Goal: Task Accomplishment & Management: Manage account settings

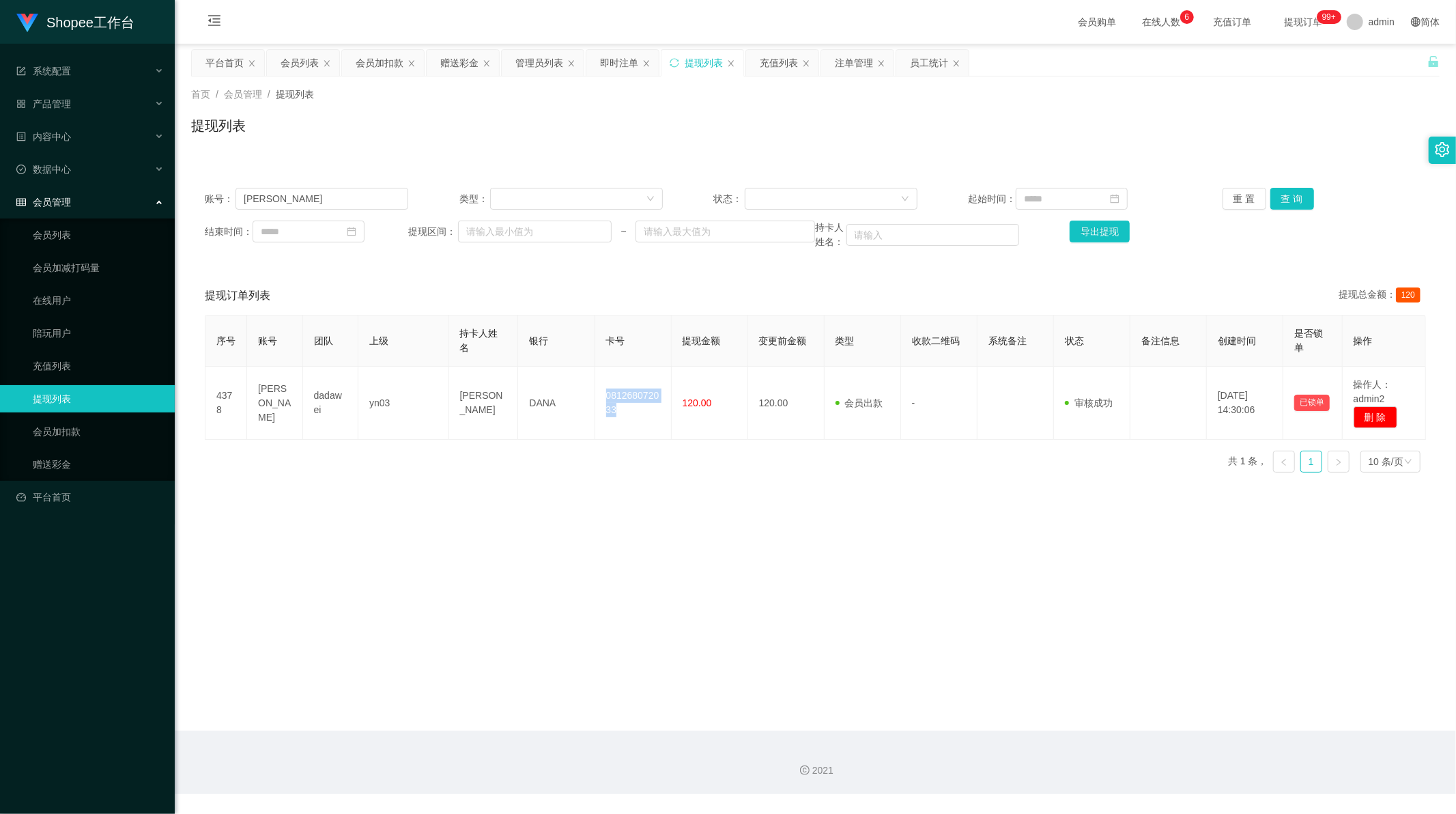
scroll to position [2, 0]
click at [366, 70] on div "会员加扣款" at bounding box center [379, 63] width 47 height 26
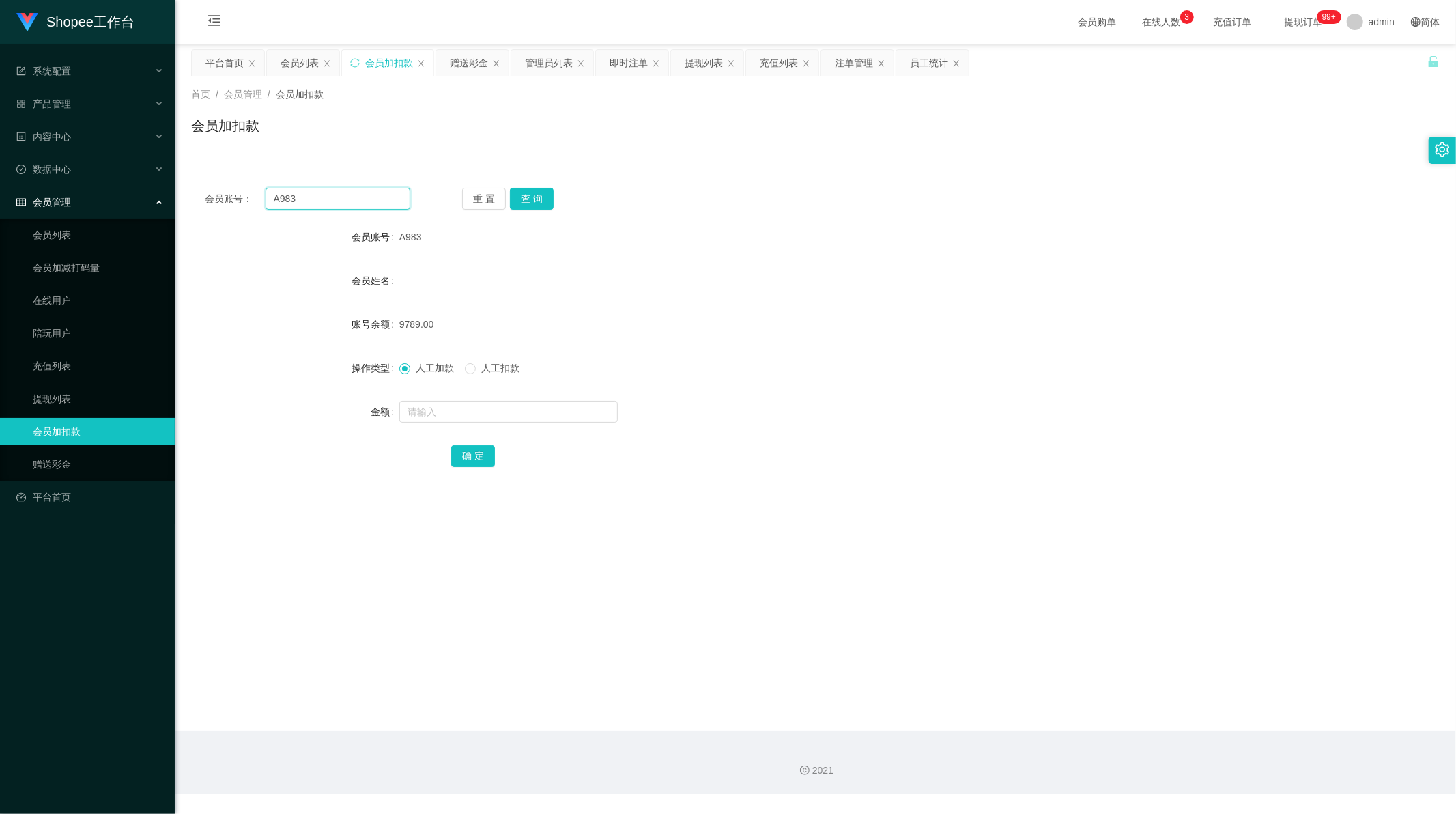
click at [321, 200] on input "A983" at bounding box center [338, 199] width 145 height 22
click at [320, 199] on input "A983" at bounding box center [338, 199] width 145 height 22
paste input "6"
type input "A986"
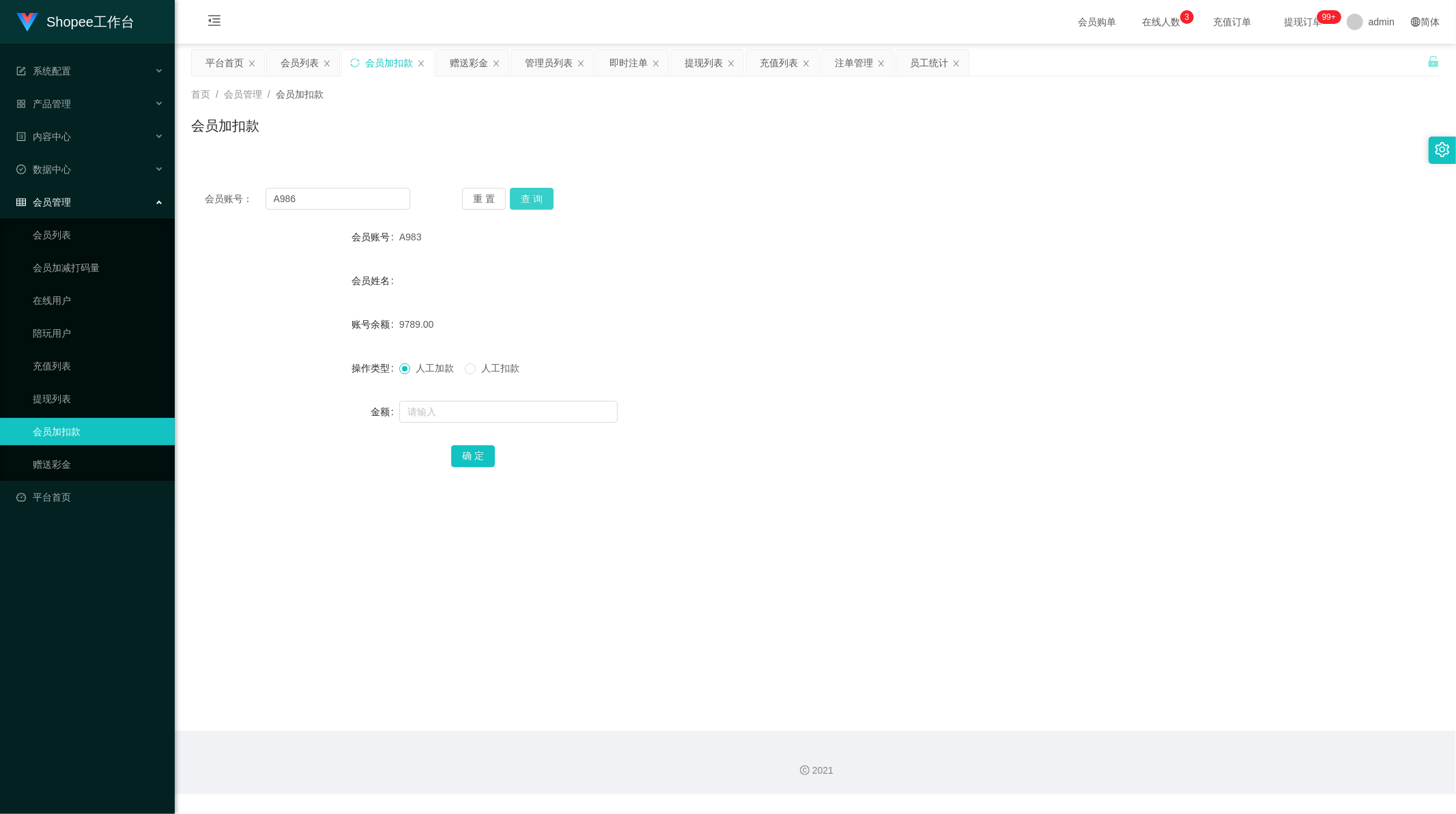
click at [532, 200] on button "查 询" at bounding box center [531, 199] width 44 height 22
click at [740, 429] on form "会员账号 A986 会员姓名 账号余额 81869.00 操作类型 人工加款 人工扣款 金额 确 定" at bounding box center [815, 346] width 1249 height 246
click at [431, 412] on input "text" at bounding box center [509, 412] width 219 height 22
paste input "1199"
type input "1199"
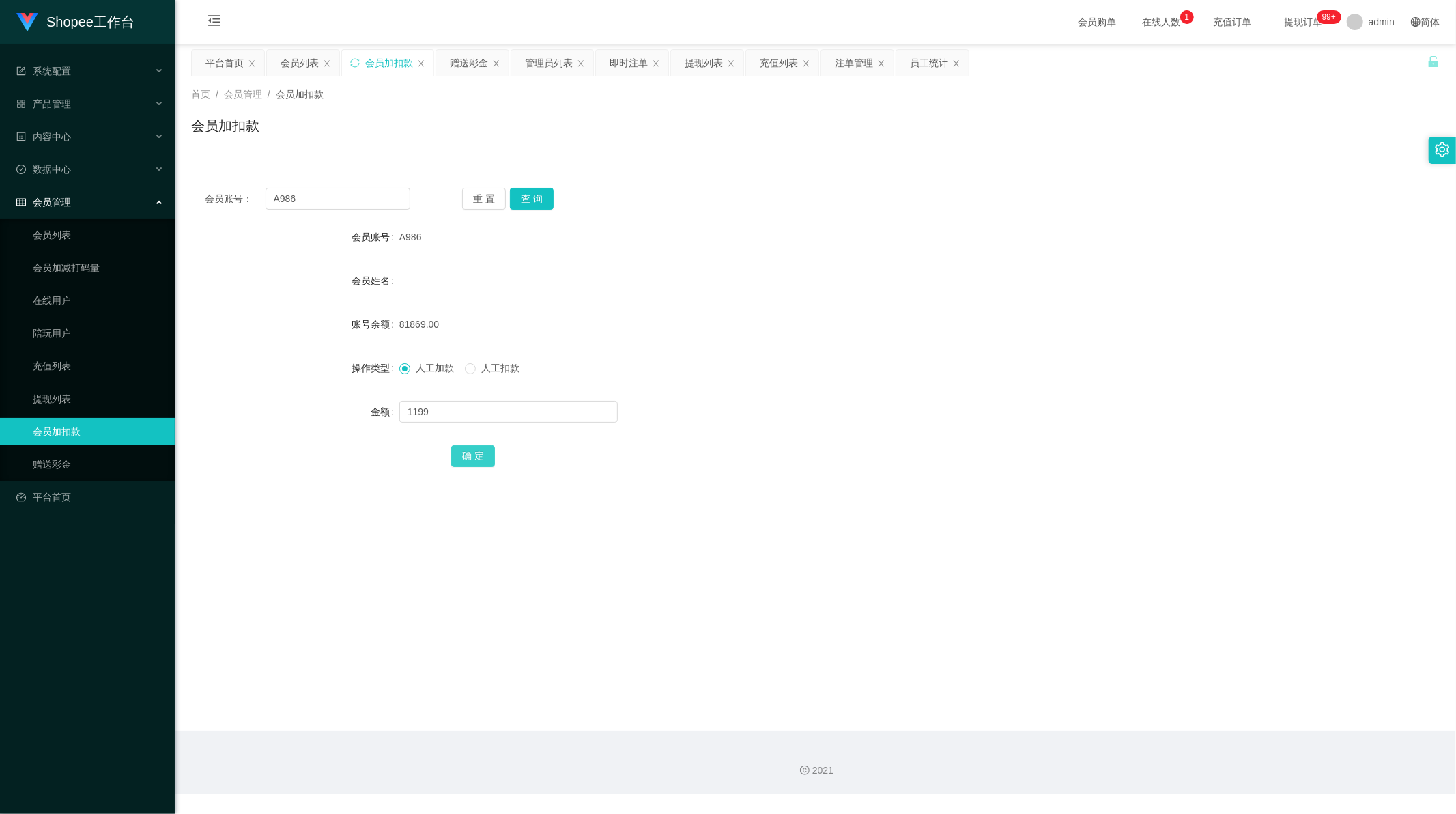
click at [457, 452] on button "确 定" at bounding box center [473, 456] width 44 height 22
click at [778, 64] on div "充值列表" at bounding box center [779, 63] width 38 height 26
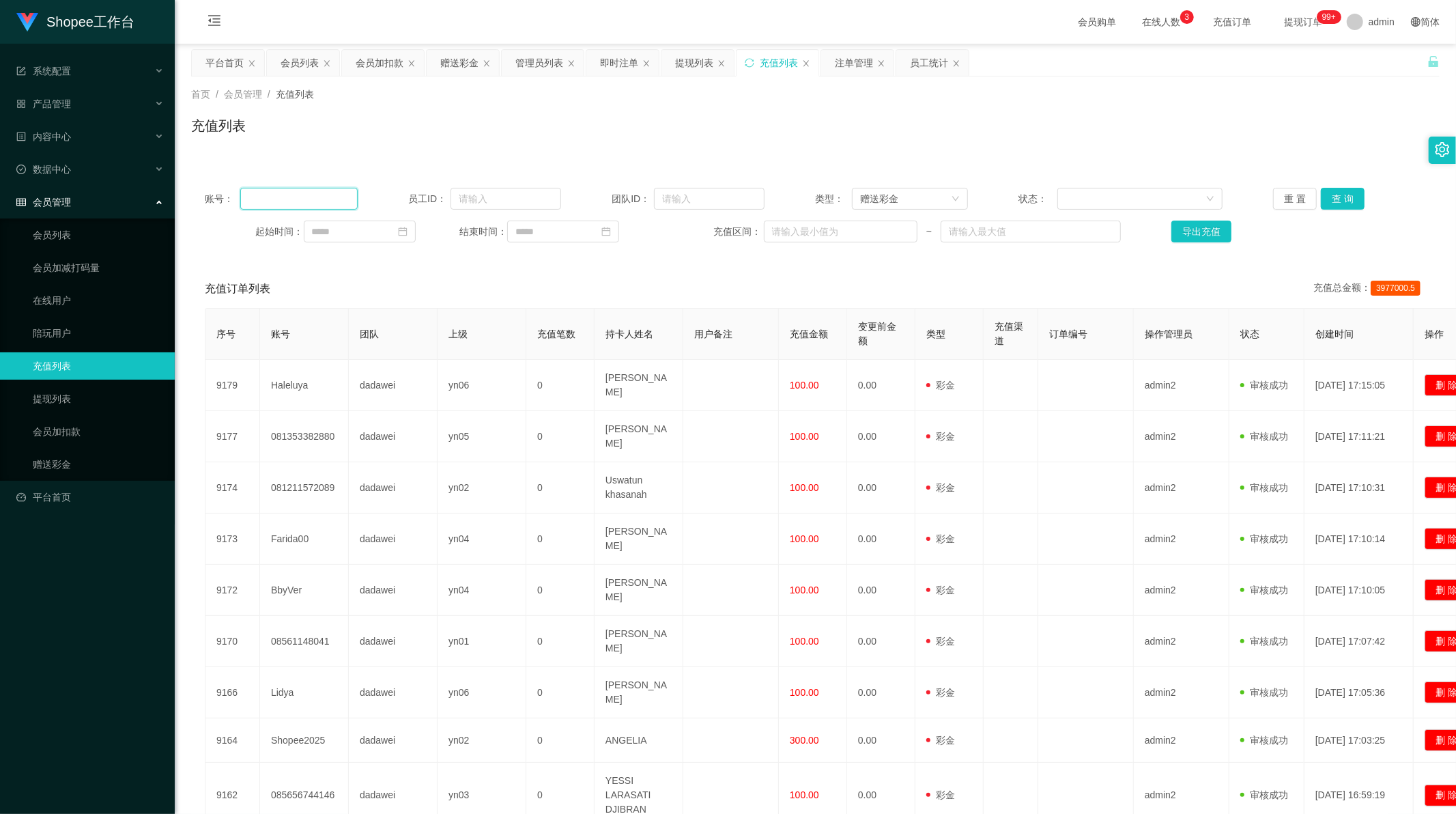
click at [291, 198] on input "text" at bounding box center [299, 199] width 118 height 22
paste input "A986"
type input "A986"
click at [1328, 198] on button "查 询" at bounding box center [1342, 199] width 44 height 22
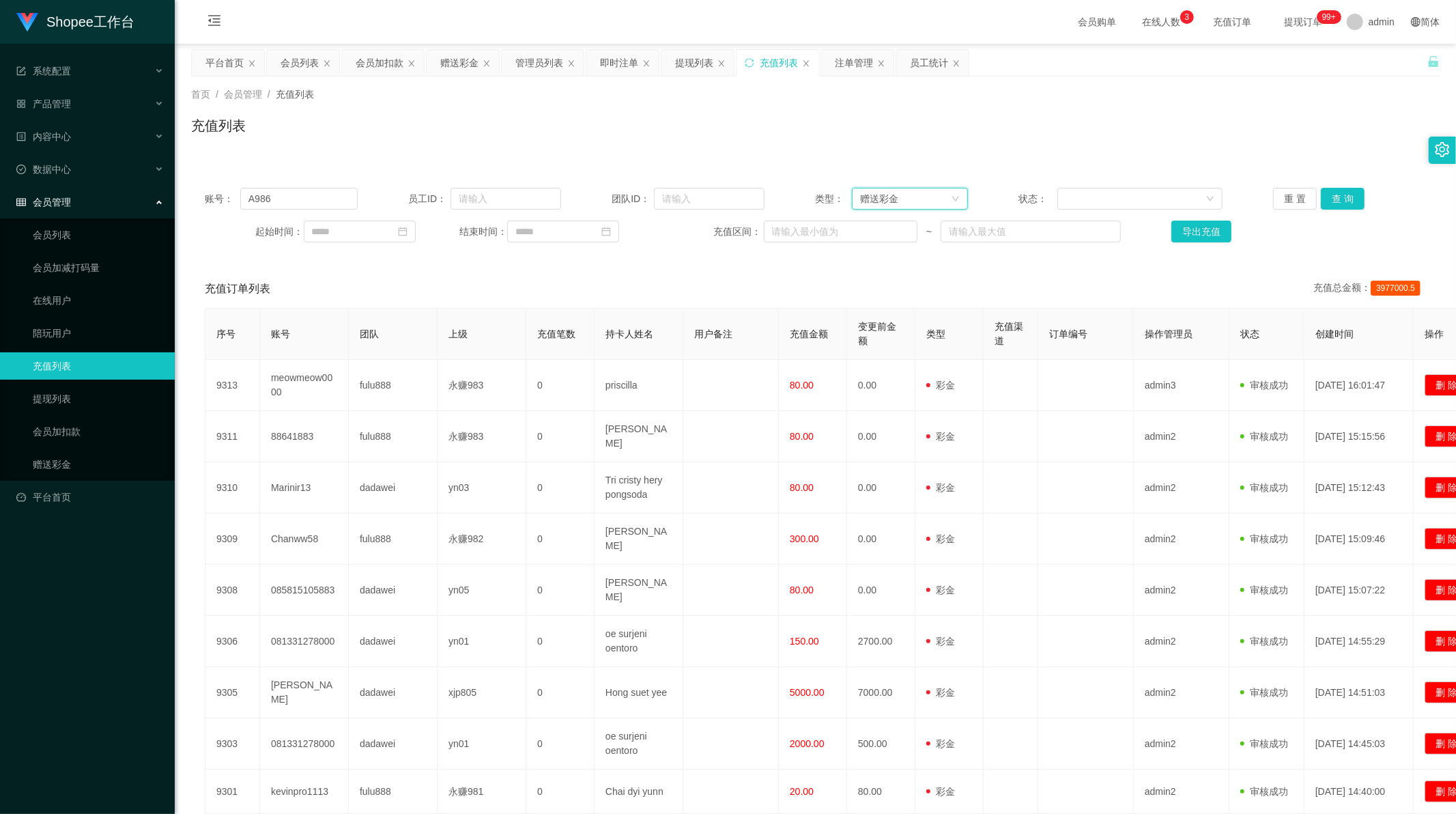
click at [921, 204] on div "赠送彩金" at bounding box center [905, 198] width 91 height 21
click at [899, 227] on li "后台充值" at bounding box center [905, 225] width 115 height 22
click at [1333, 199] on button "查 询" at bounding box center [1342, 199] width 44 height 22
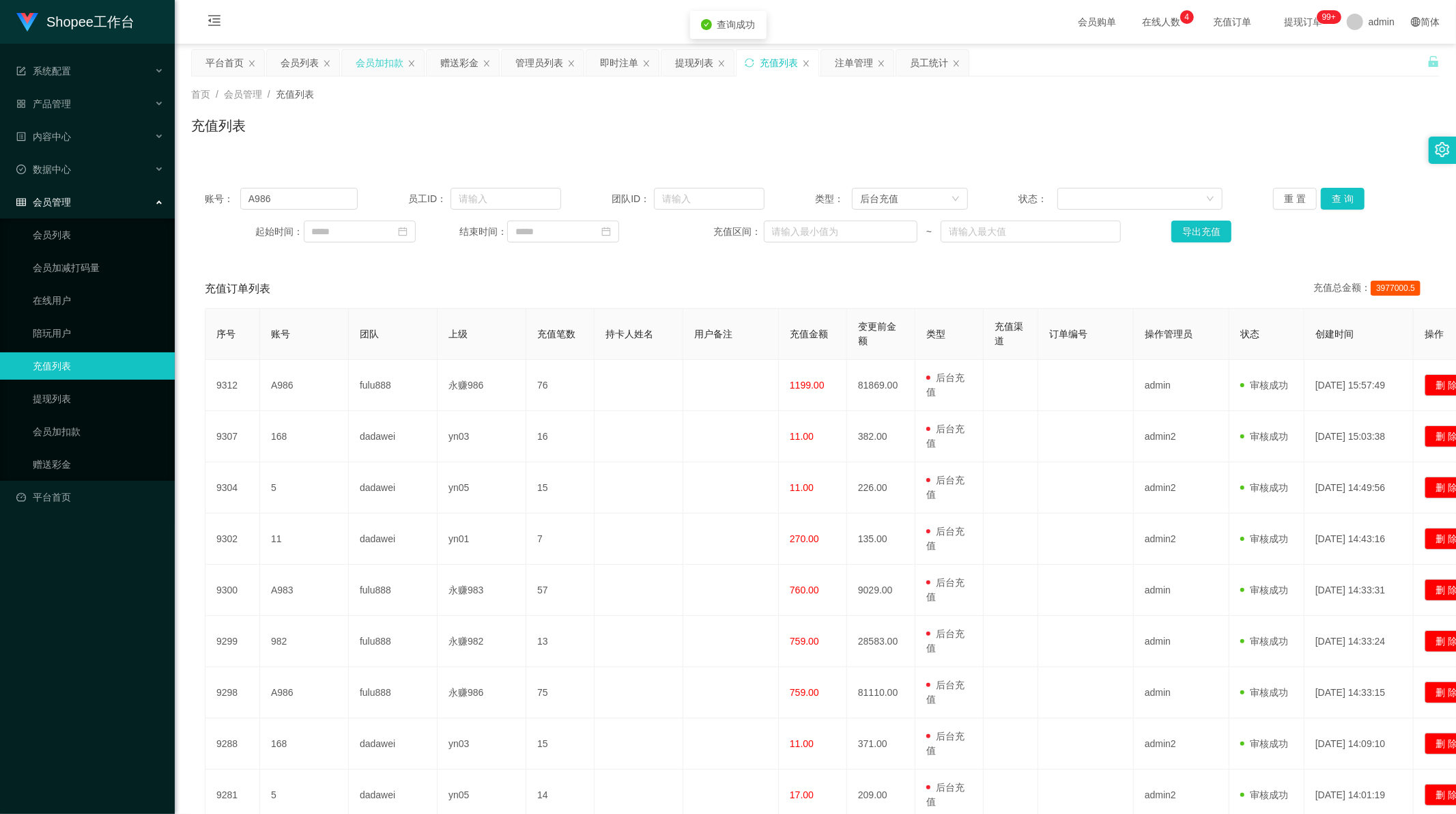
click at [384, 70] on div "会员加扣款" at bounding box center [379, 63] width 47 height 26
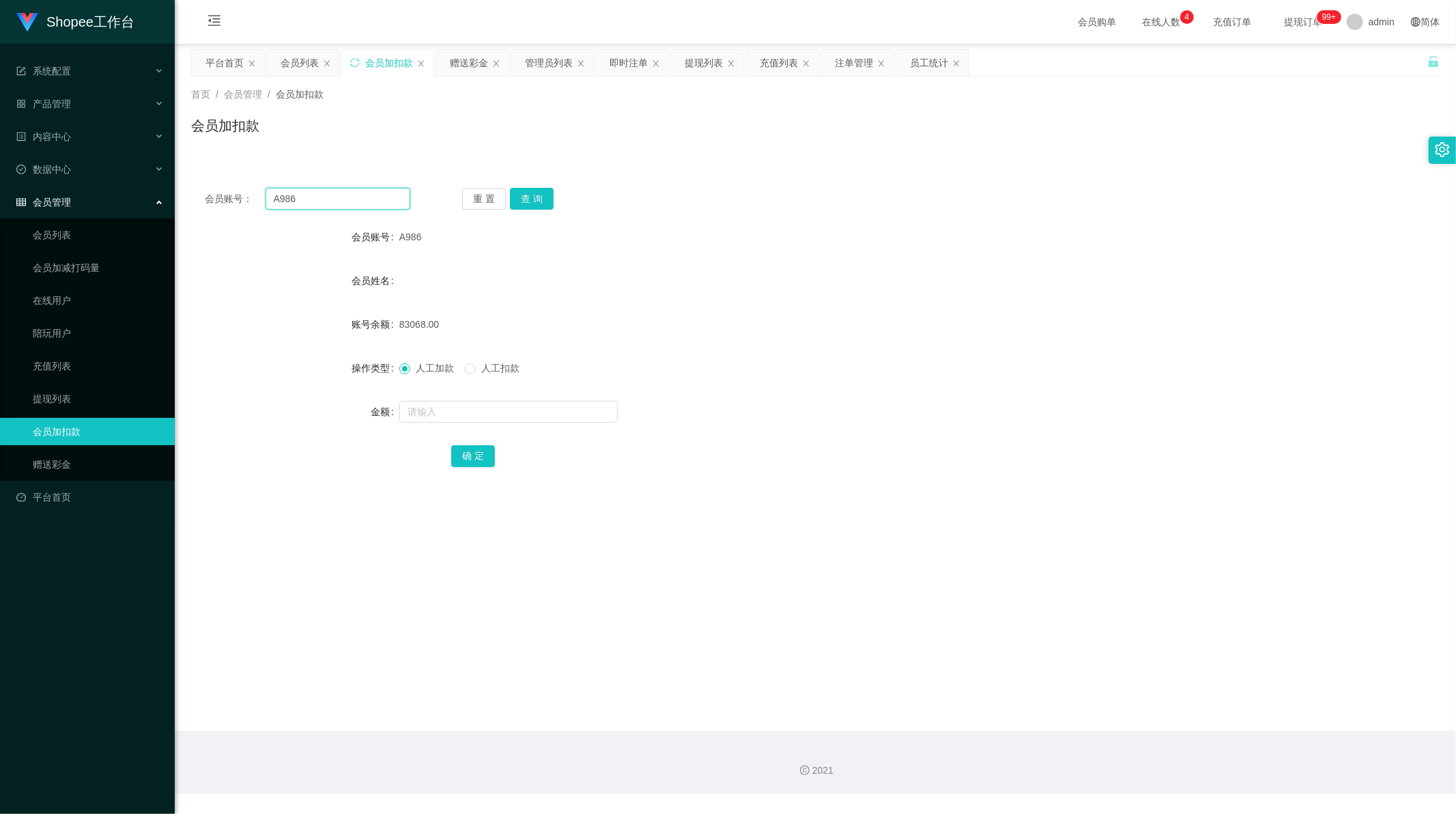
click at [353, 200] on input "A986" at bounding box center [338, 199] width 145 height 22
drag, startPoint x: 353, startPoint y: 200, endPoint x: 483, endPoint y: 197, distance: 130.0
click at [359, 200] on input "A986" at bounding box center [338, 199] width 145 height 22
click at [541, 198] on button "查 询" at bounding box center [531, 199] width 44 height 22
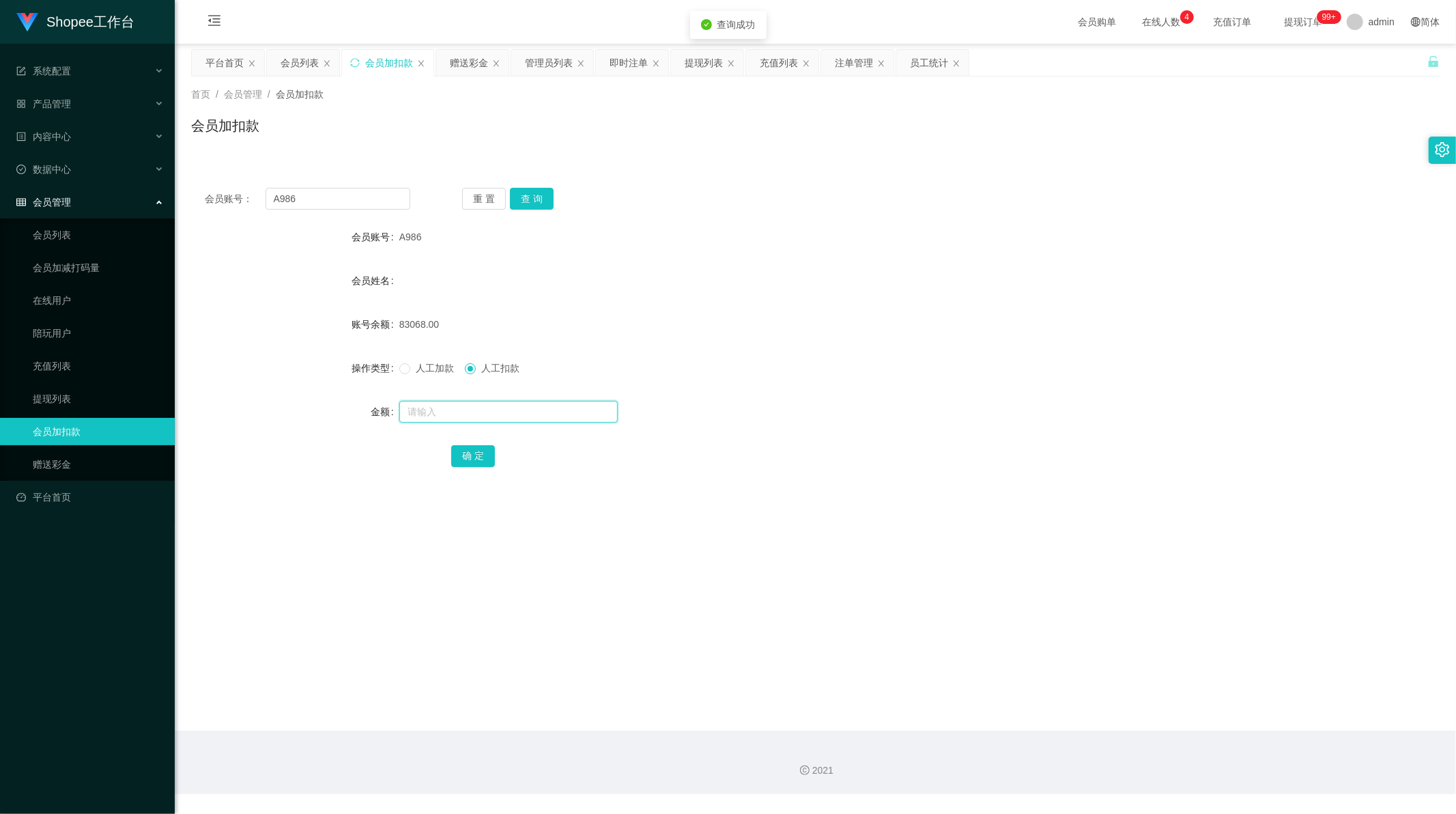
click at [453, 412] on input "text" at bounding box center [509, 412] width 219 height 22
type input "1199"
click at [474, 455] on button "确 定" at bounding box center [473, 456] width 44 height 22
click at [769, 66] on div "充值列表" at bounding box center [779, 63] width 38 height 26
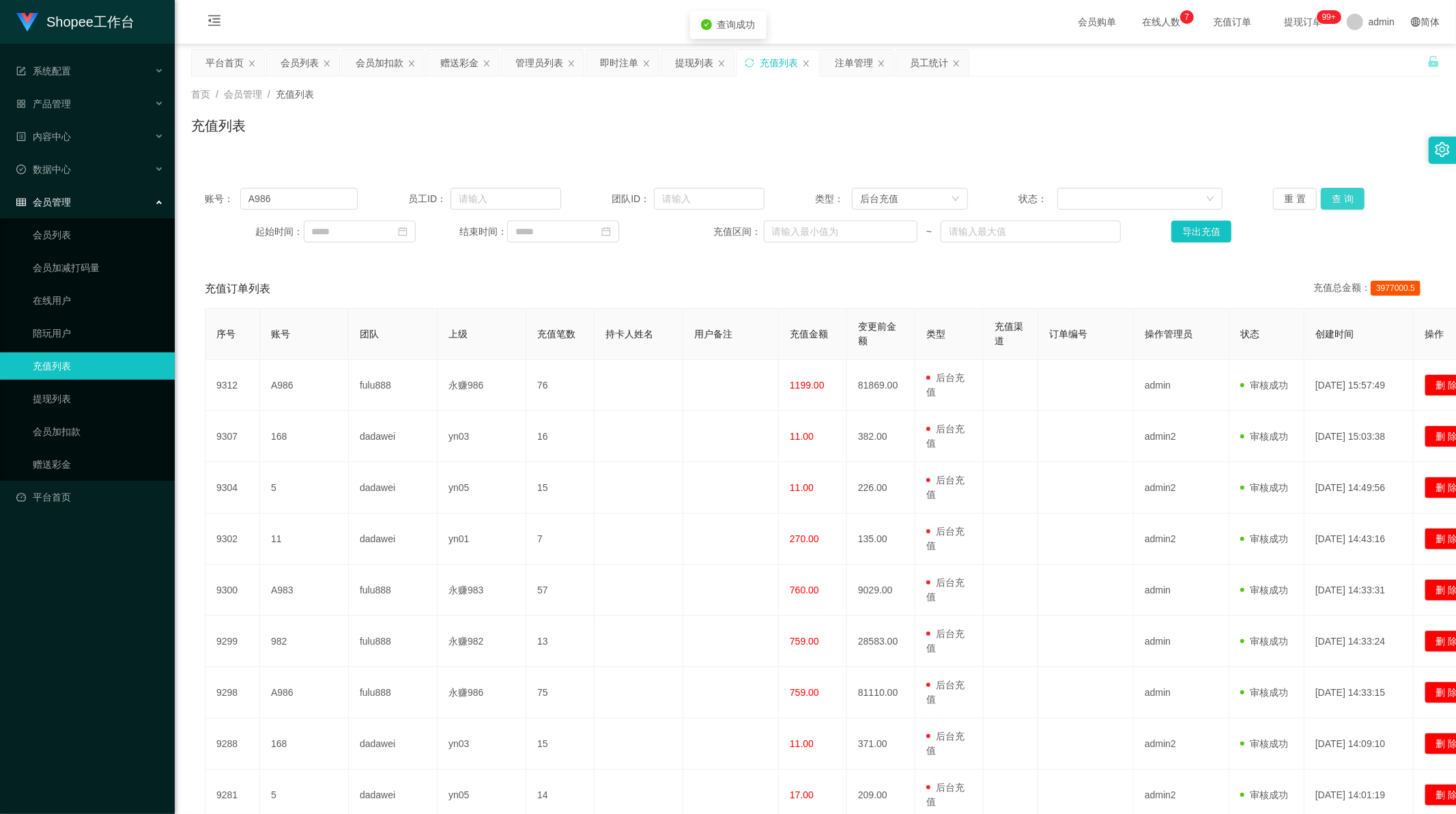
click at [1332, 203] on button "查 询" at bounding box center [1342, 199] width 44 height 22
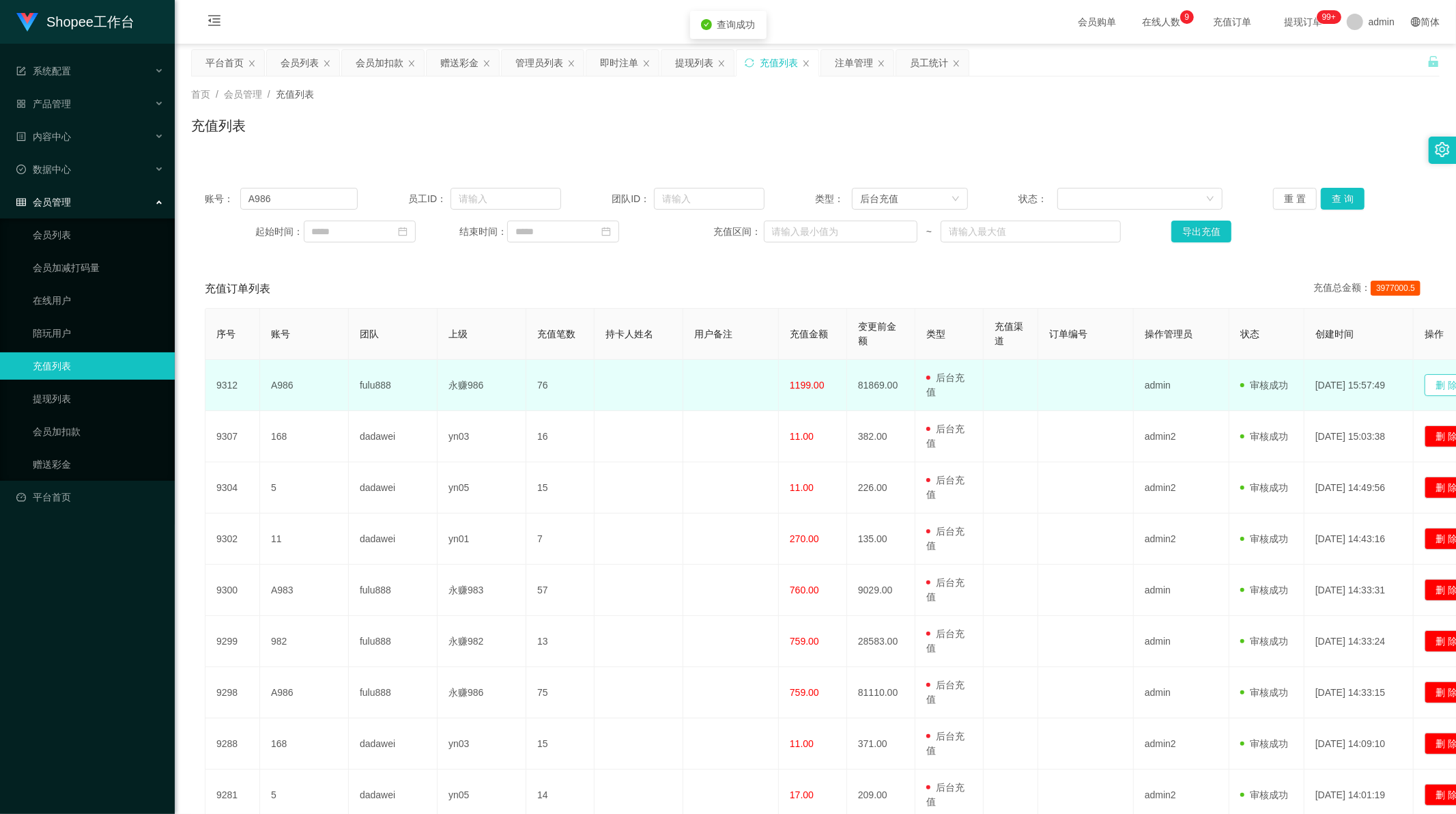
click at [1442, 386] on button "删 除" at bounding box center [1446, 385] width 44 height 22
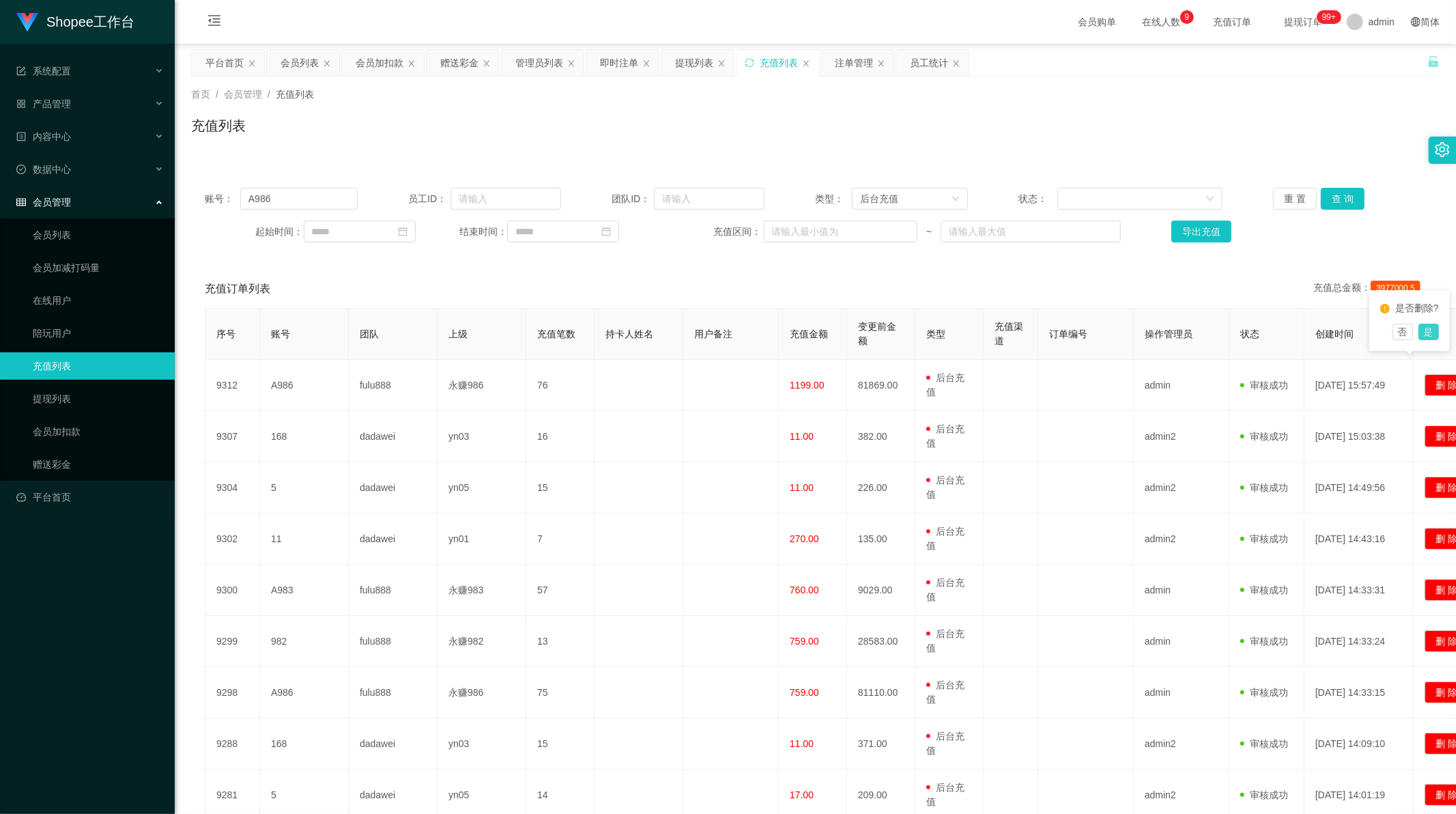
click at [1435, 340] on button "是" at bounding box center [1428, 331] width 21 height 16
click at [691, 70] on div "提现列表" at bounding box center [694, 63] width 38 height 26
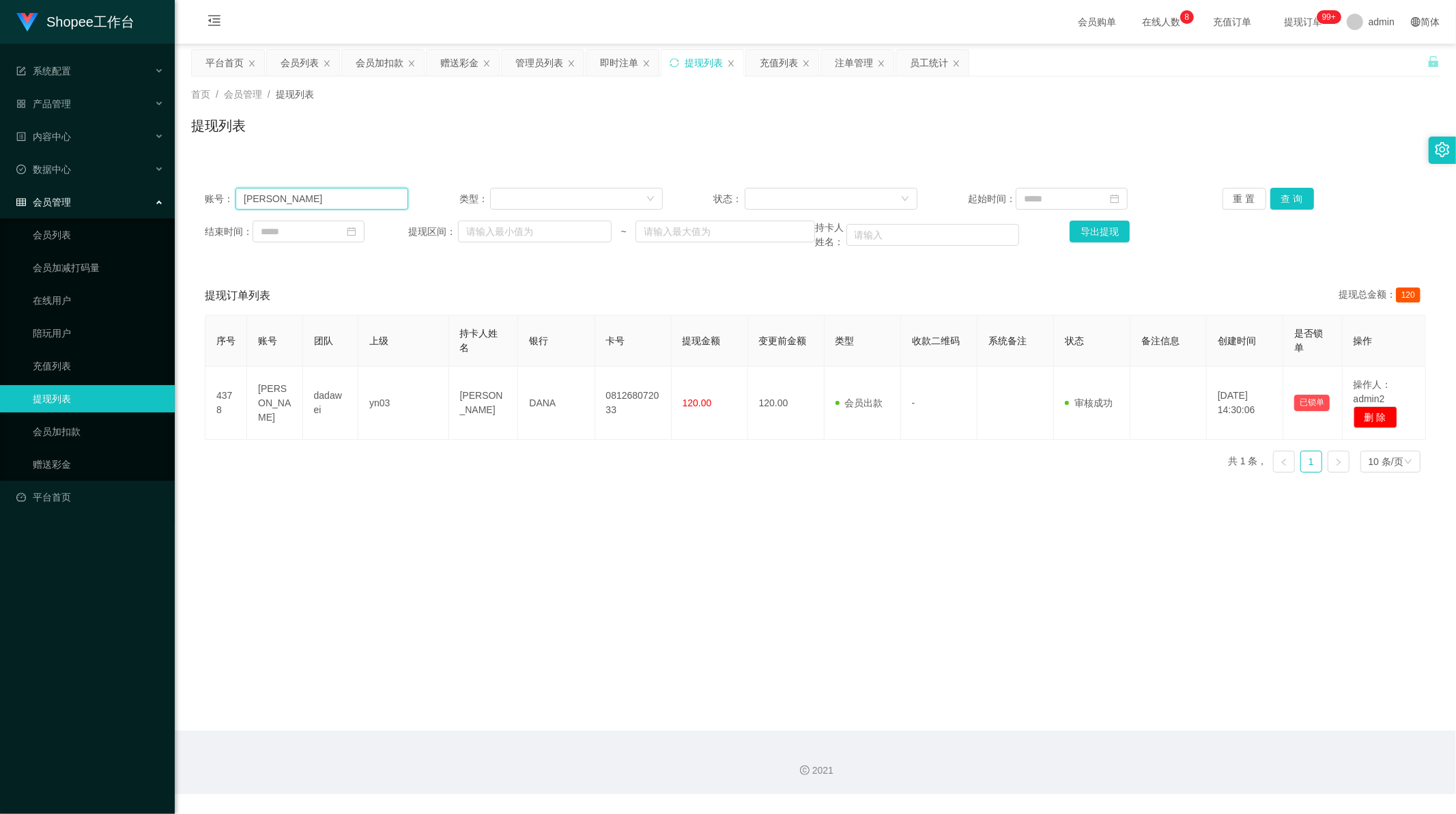
click at [323, 195] on input "[PERSON_NAME]" at bounding box center [322, 199] width 173 height 22
click at [1279, 200] on button "查 询" at bounding box center [1292, 199] width 44 height 22
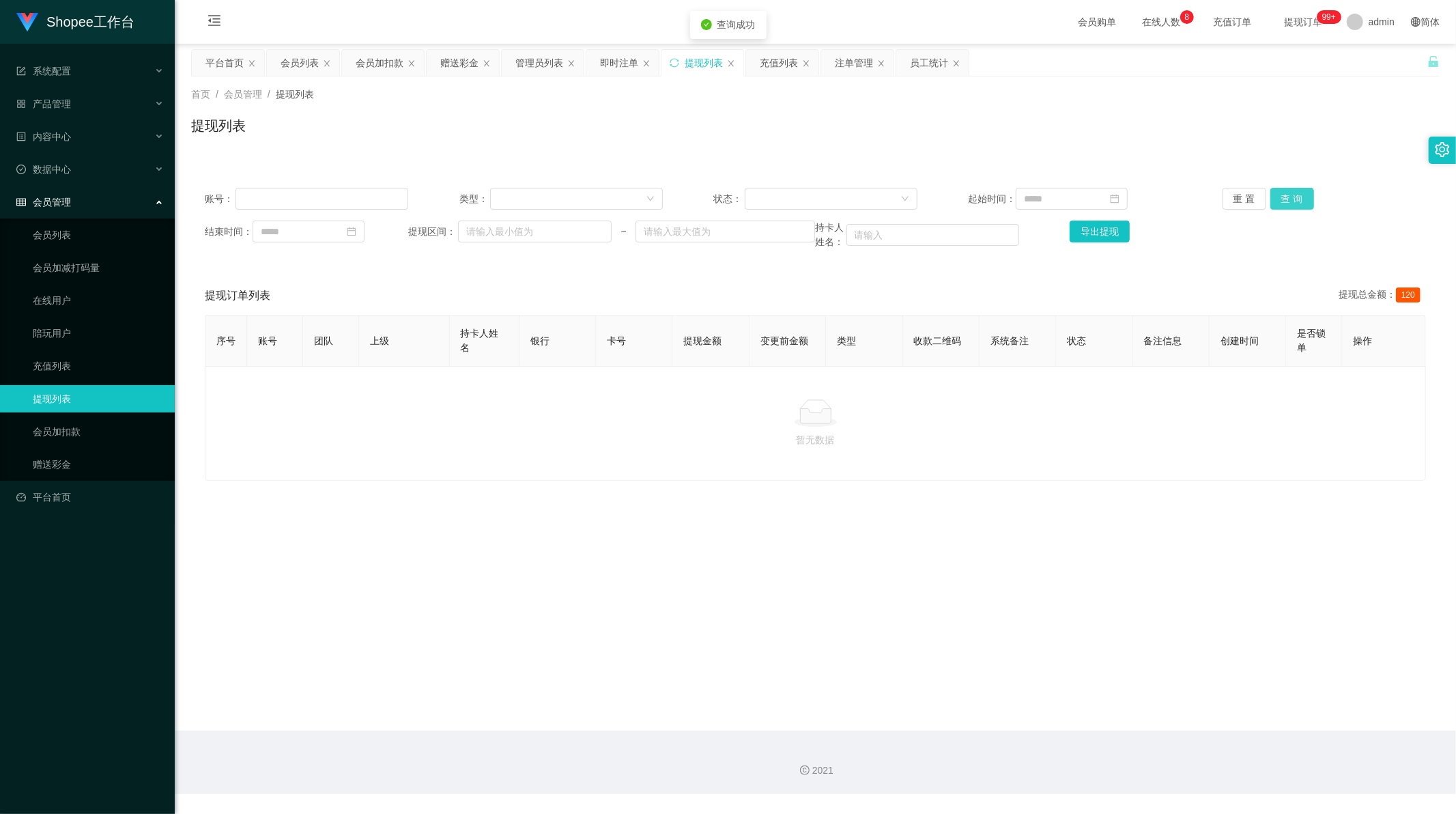
click at [1279, 200] on button "查 询" at bounding box center [1292, 199] width 44 height 22
drag, startPoint x: 310, startPoint y: 200, endPoint x: 0, endPoint y: 199, distance: 310.0
click at [0, 199] on section "Shopee工作台 系统配置 系统配置列表 管理员列表 管理员分组 支付通道 产品管理 产品列表 产品预设列表 开奖记录 注单管理 即时注单 内容中心 站内信…" at bounding box center [728, 397] width 1456 height 794
click at [1284, 206] on button "查 询" at bounding box center [1292, 199] width 44 height 22
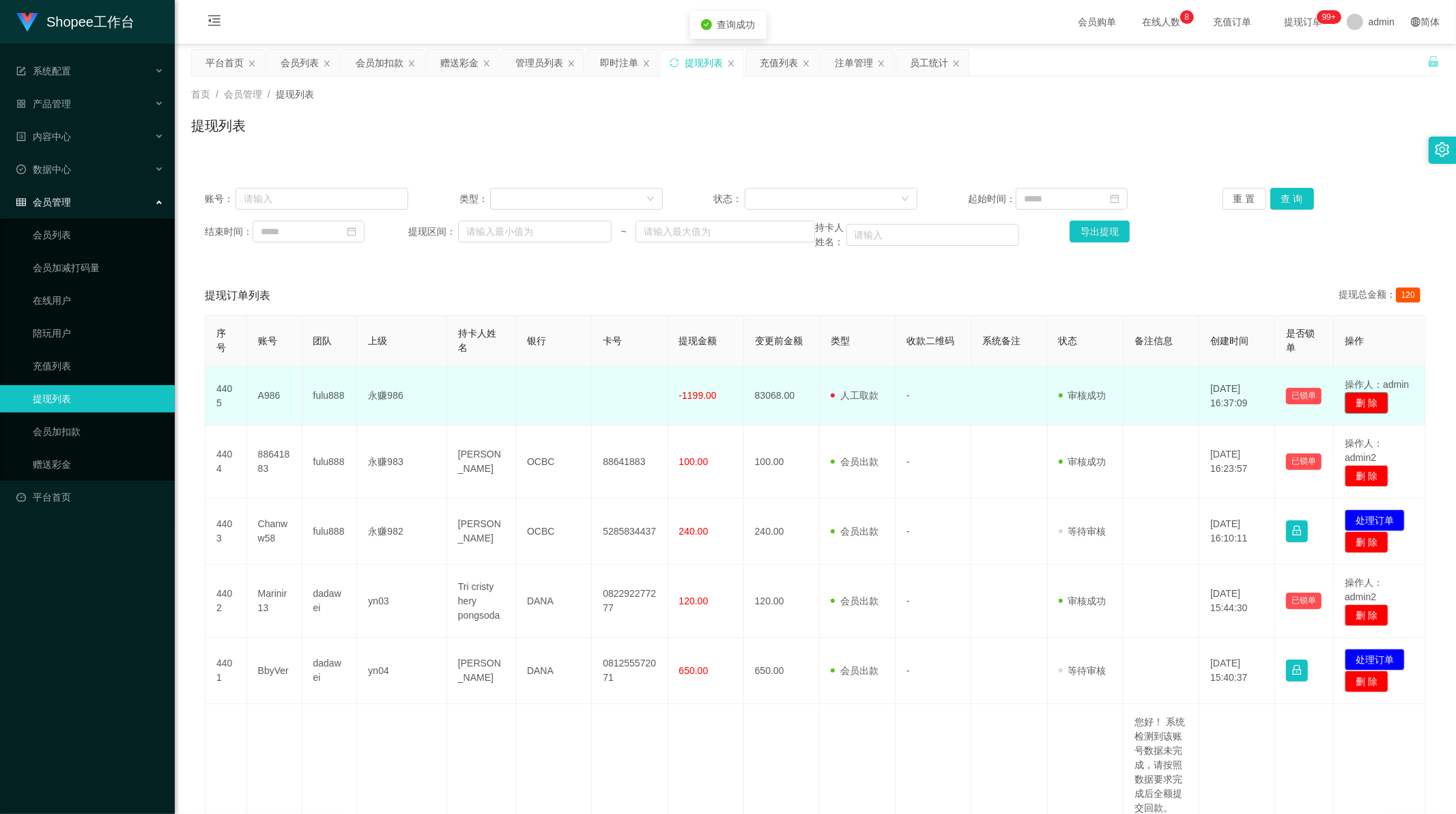
click at [1363, 399] on button "删 除" at bounding box center [1367, 402] width 44 height 22
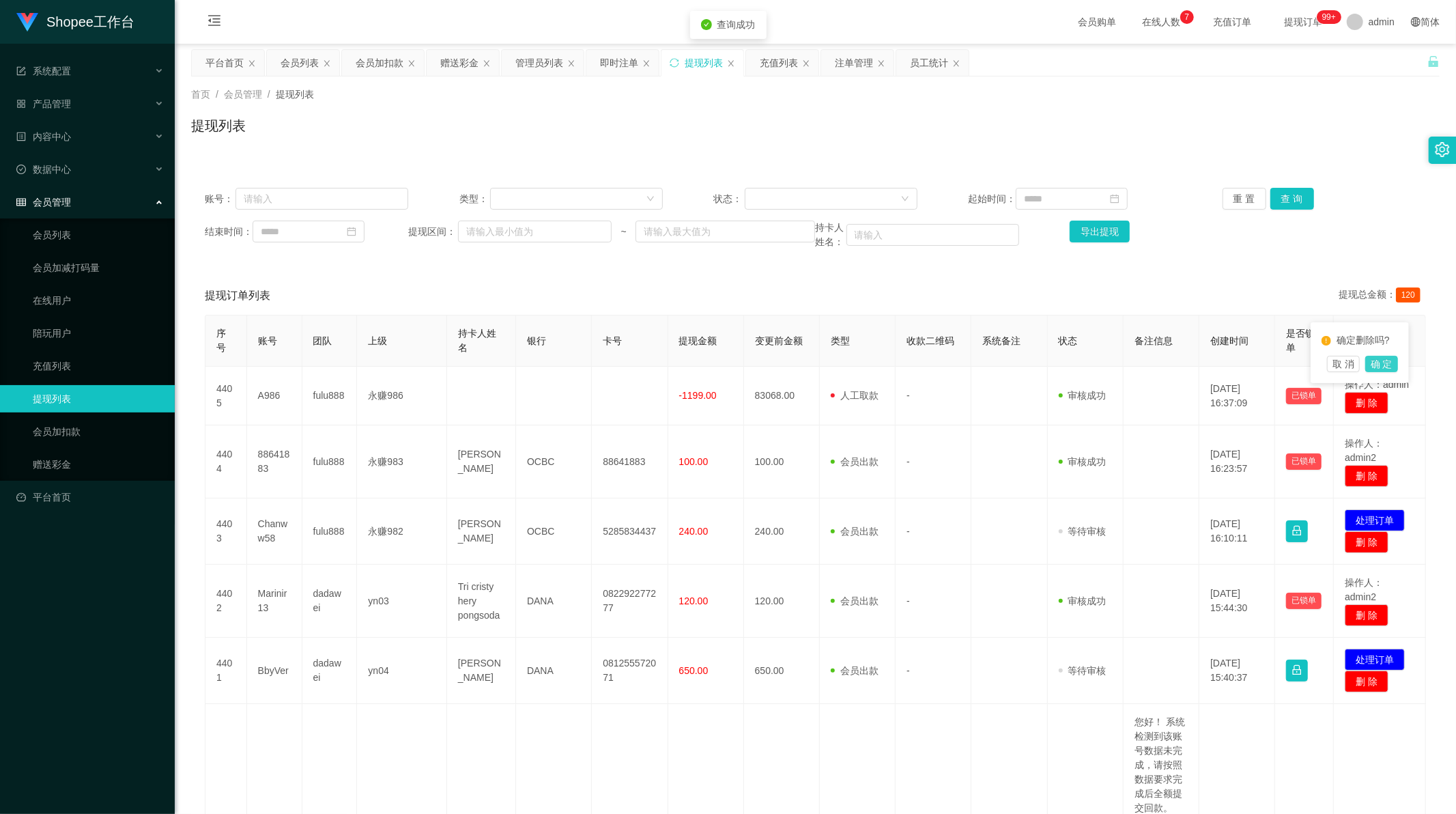
click at [1389, 369] on button "确 定" at bounding box center [1382, 363] width 33 height 16
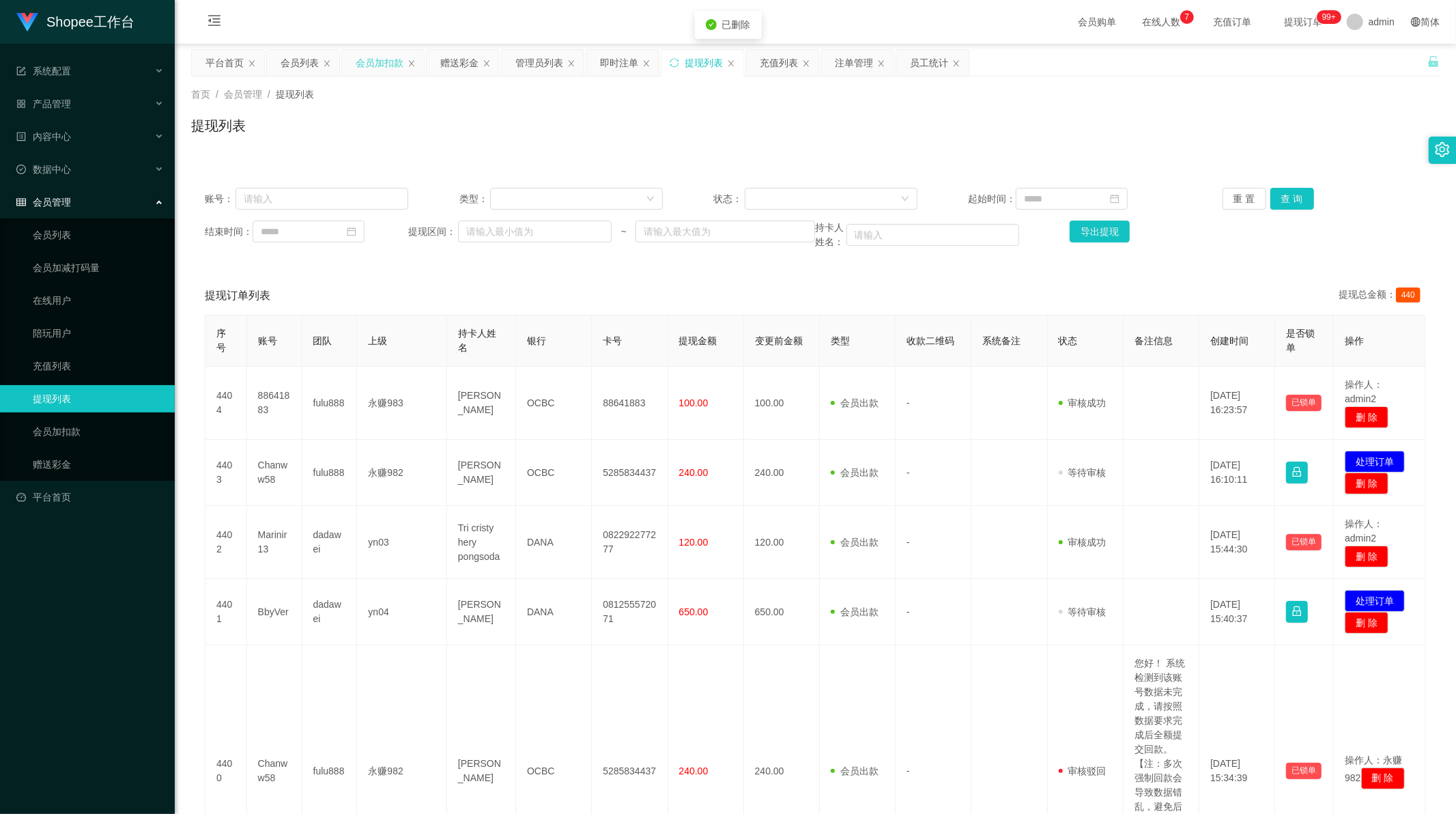
click at [374, 60] on div "会员加扣款" at bounding box center [379, 63] width 47 height 26
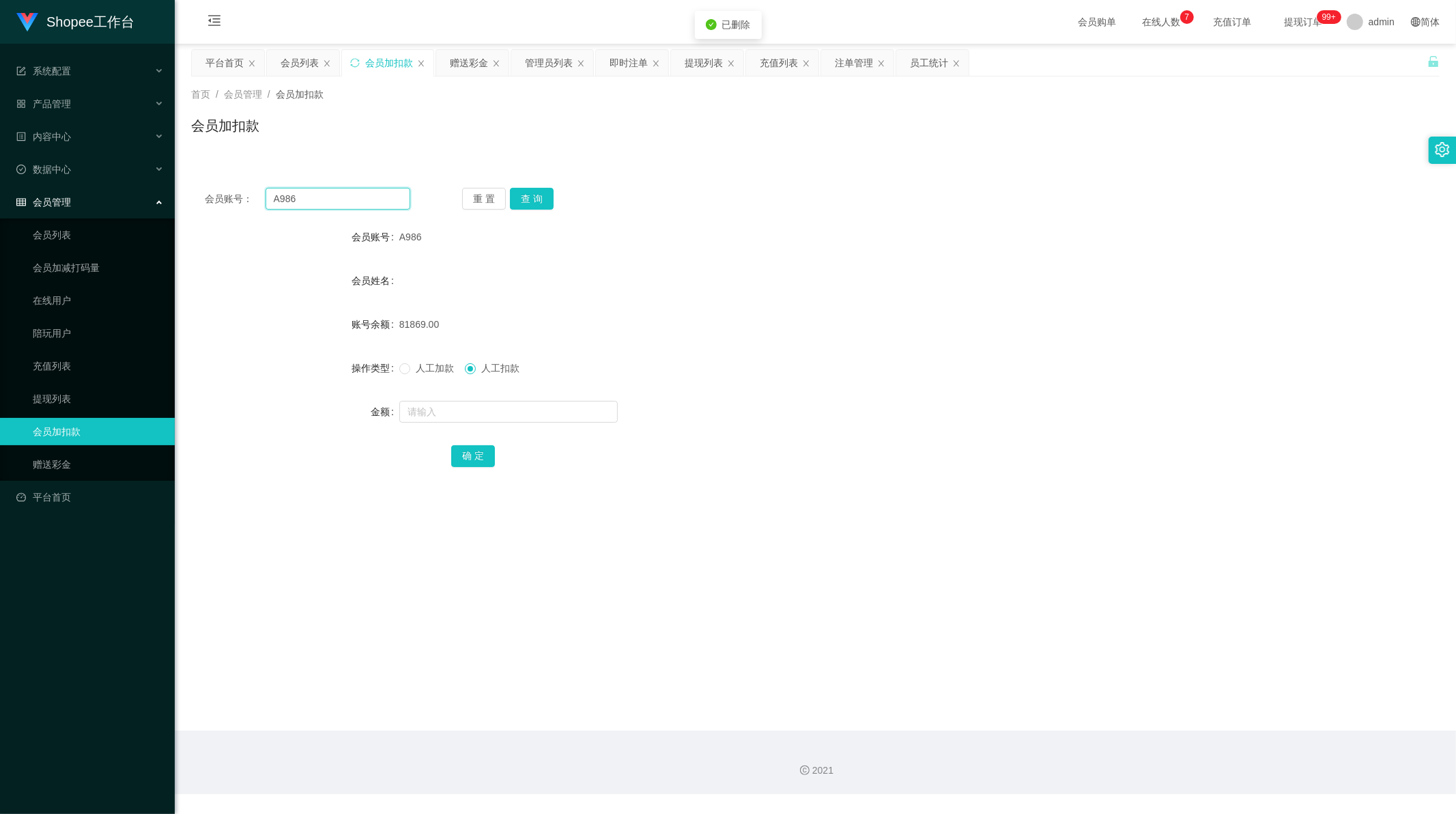
click at [322, 203] on input "A986" at bounding box center [338, 199] width 145 height 22
drag, startPoint x: 322, startPoint y: 203, endPoint x: 509, endPoint y: 203, distance: 187.0
click at [323, 203] on input "A986" at bounding box center [338, 199] width 145 height 22
drag, startPoint x: 533, startPoint y: 198, endPoint x: 525, endPoint y: 226, distance: 29.1
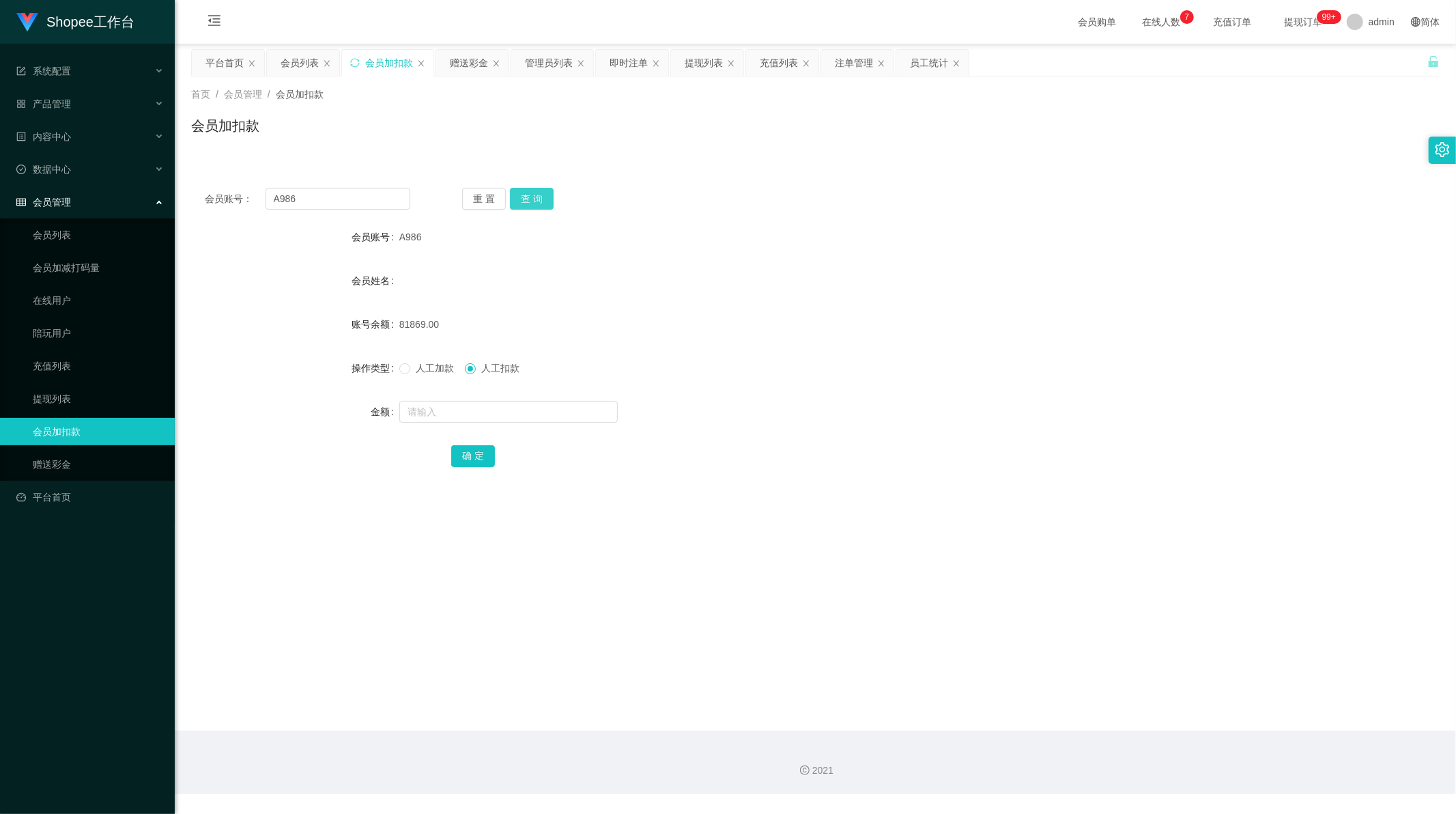
click at [533, 198] on button "查 询" at bounding box center [531, 199] width 44 height 22
click at [697, 514] on main "关闭左侧 关闭右侧 关闭其它 刷新页面 平台首页 会员列表 会员加扣款 赠送彩金 管理员列表 即时注单 提现列表 充值列表 注单管理 员工统计 首页 / 会员…" at bounding box center [816, 387] width 1282 height 687
click at [407, 405] on input "text" at bounding box center [509, 412] width 219 height 22
type input "1174"
click at [470, 462] on button "确 定" at bounding box center [473, 456] width 44 height 22
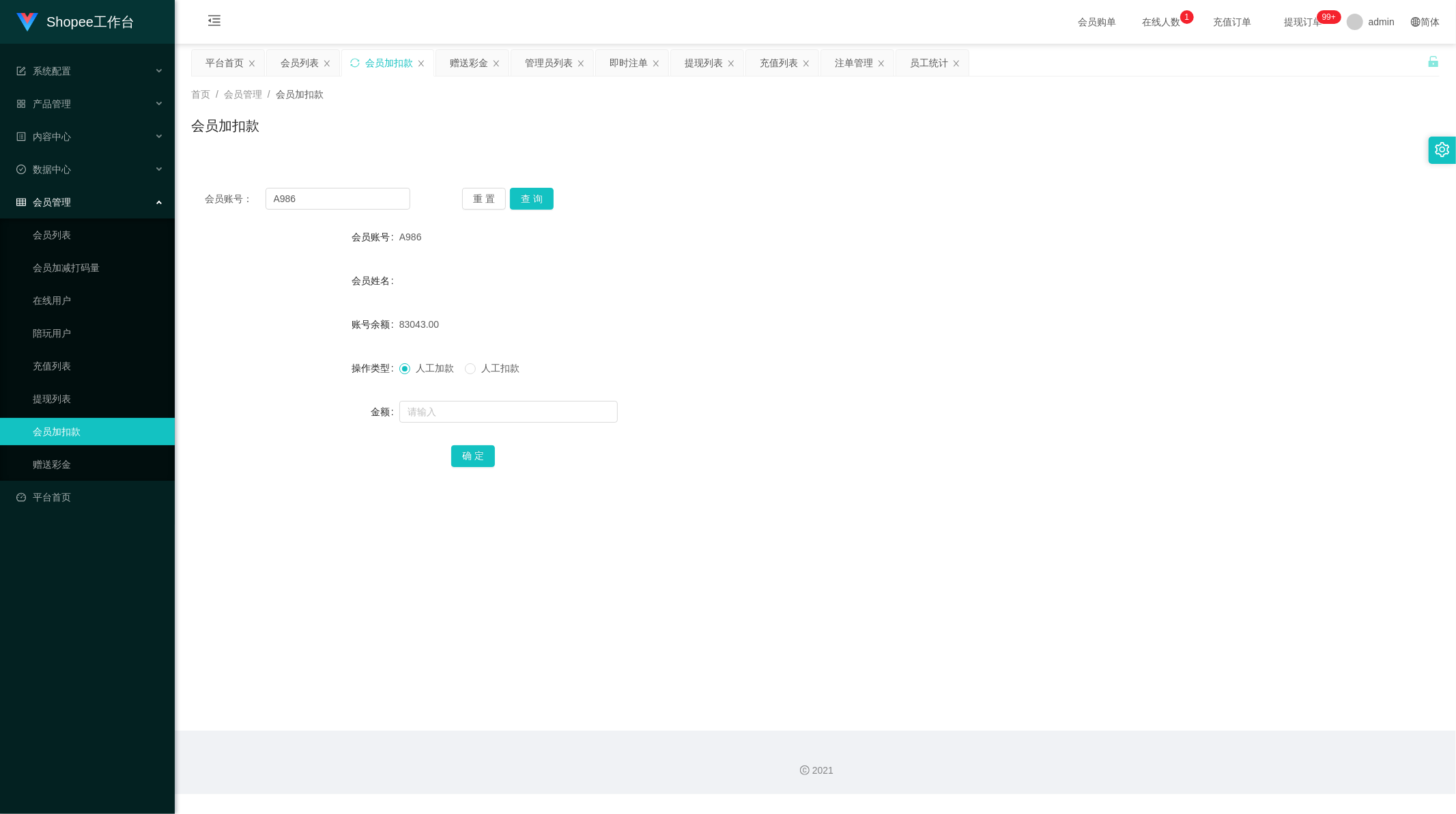
click at [718, 159] on div "会员账号： A986 重 置 查 询 会员账号 A986 会员姓名 账号余额 83043.00 操作类型 人工加款 人工扣款 金额 确 定" at bounding box center [815, 328] width 1249 height 341
click at [326, 200] on input "A986" at bounding box center [338, 199] width 145 height 22
click at [527, 199] on button "查 询" at bounding box center [531, 199] width 44 height 22
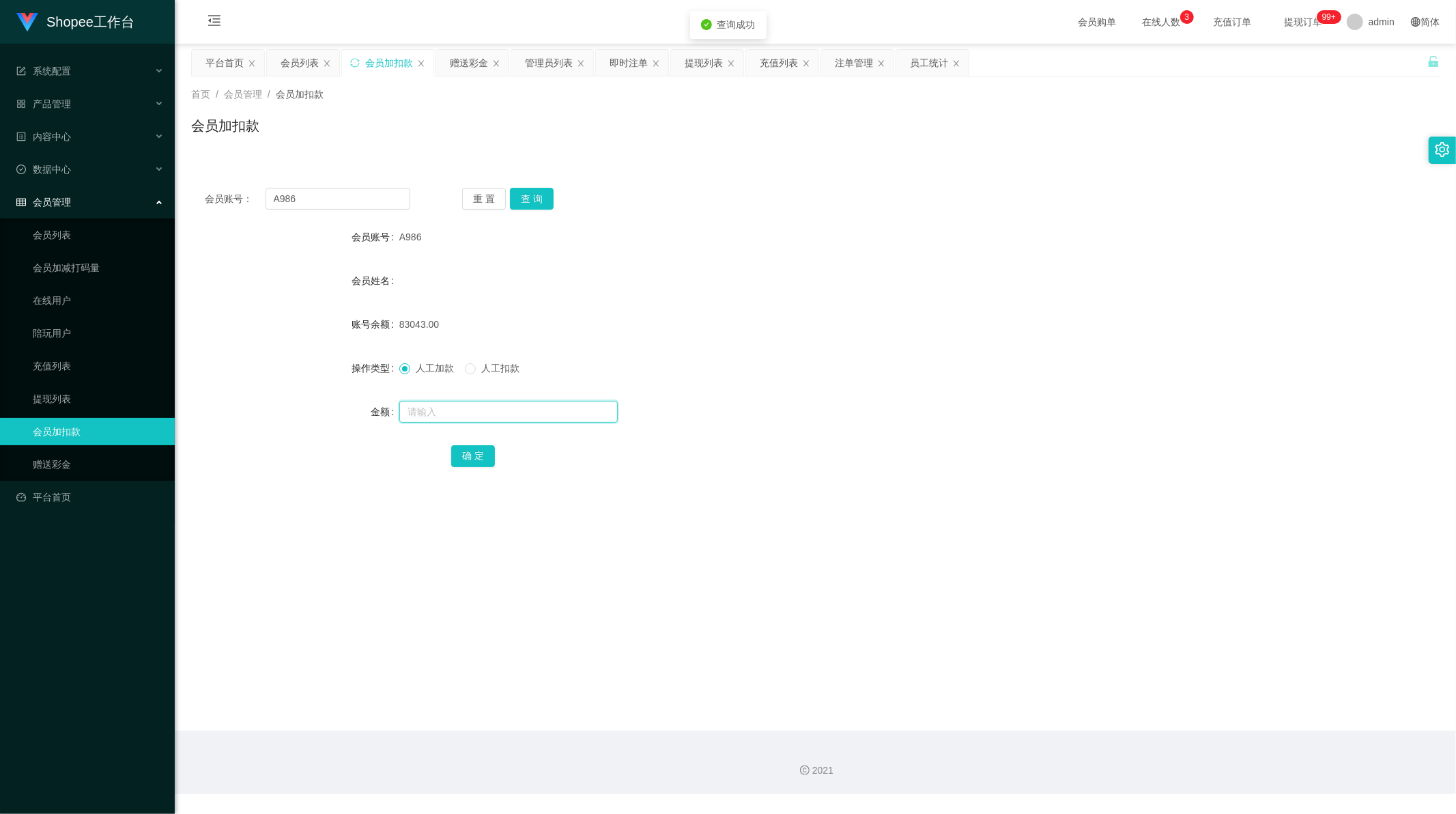
click at [435, 405] on input "text" at bounding box center [509, 412] width 219 height 22
type input "1199"
click at [465, 459] on button "确 定" at bounding box center [473, 456] width 44 height 22
